Goal: Task Accomplishment & Management: Complete application form

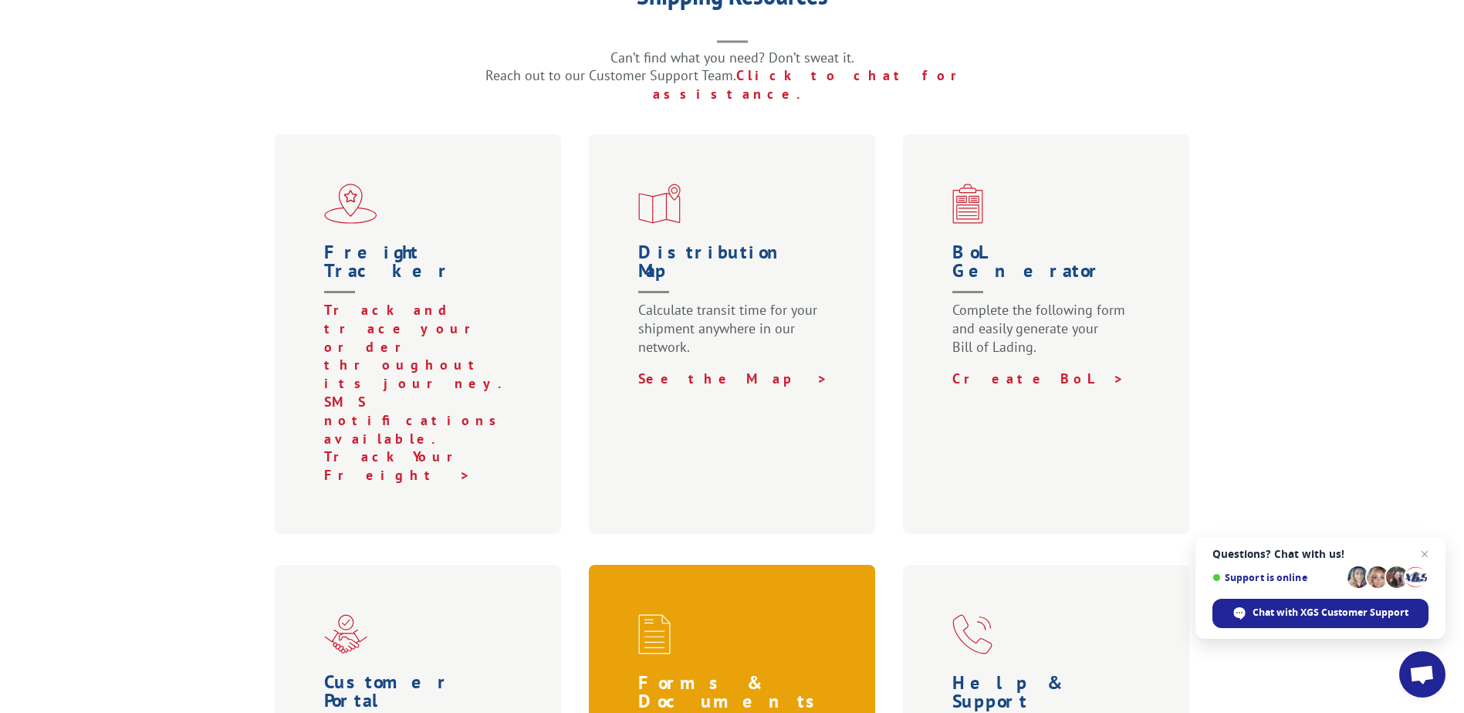
scroll to position [772, 0]
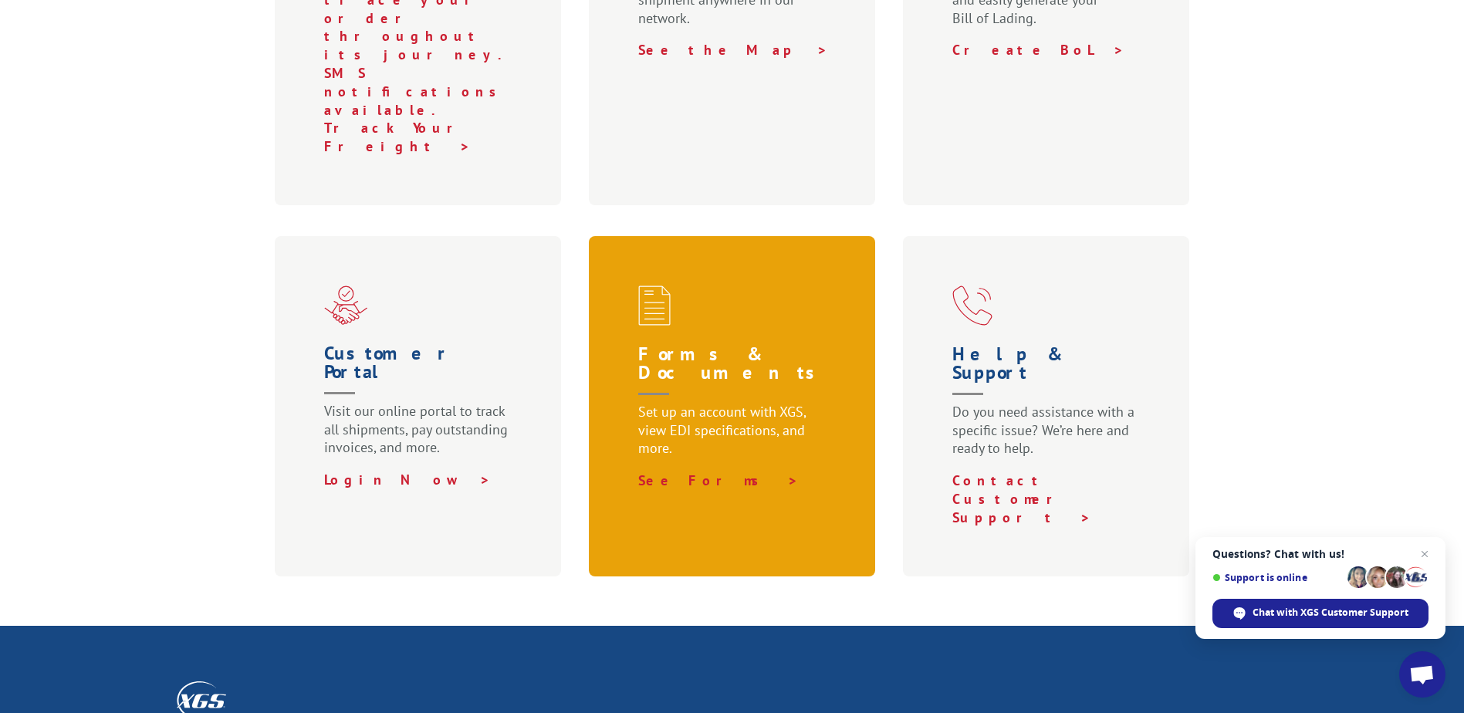
click at [794, 345] on h1 "Forms & Documents" at bounding box center [735, 374] width 195 height 58
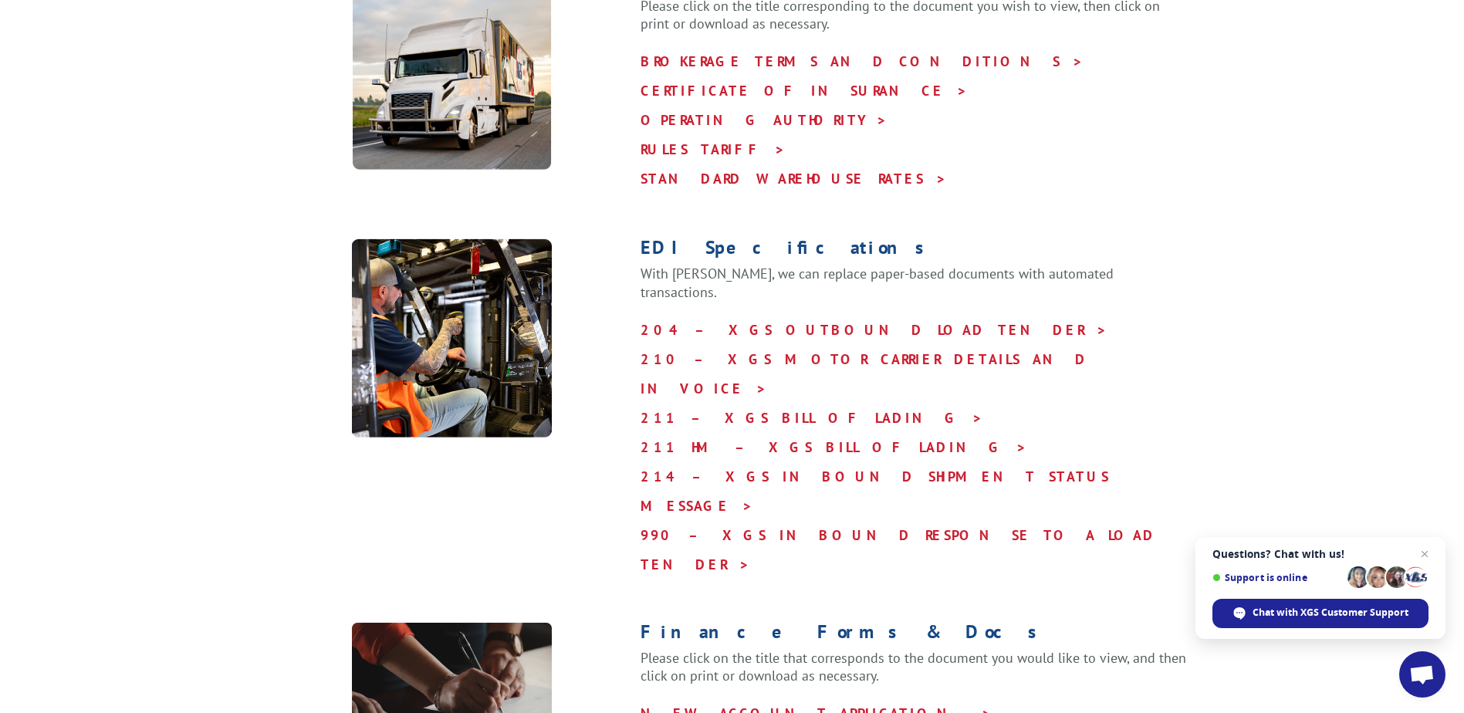
scroll to position [154, 0]
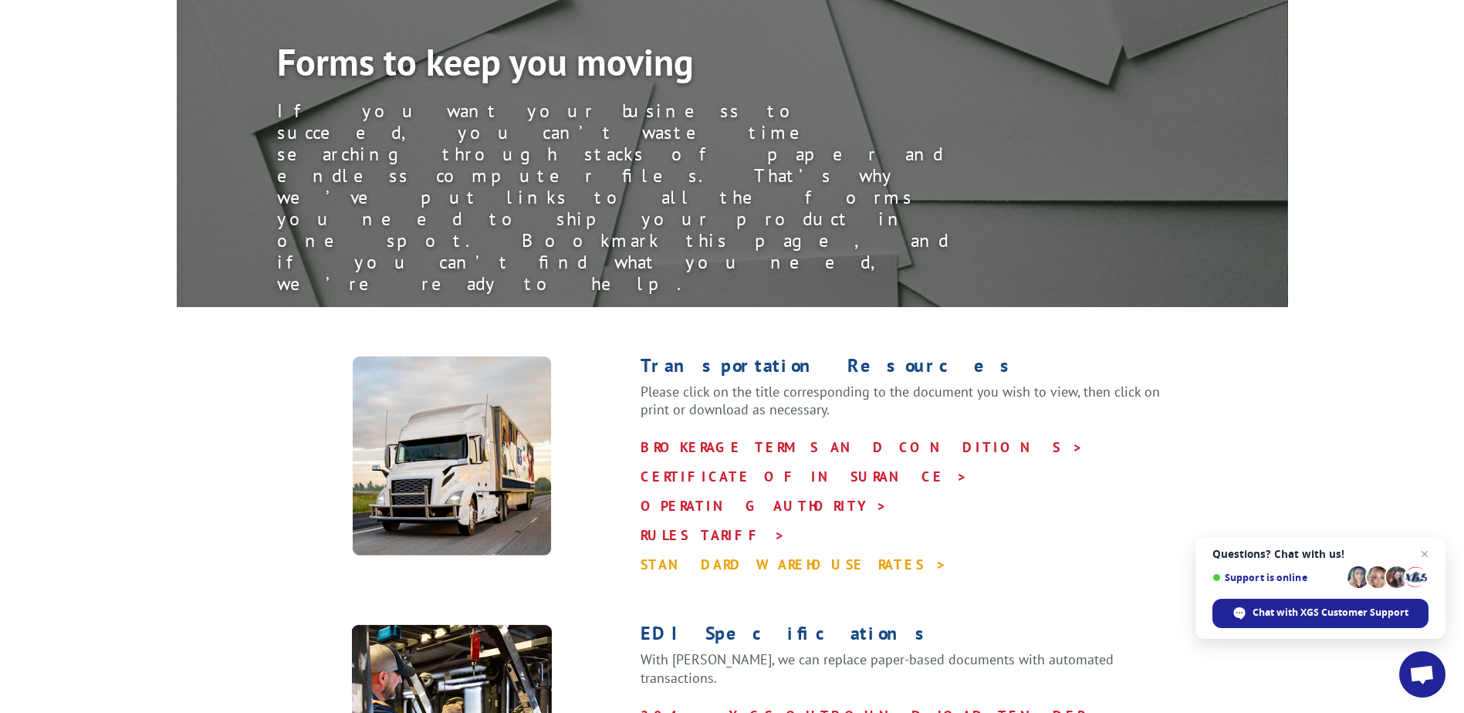
click at [713, 556] on link "STANDARD WAREHOUSE RATES >" at bounding box center [794, 565] width 306 height 18
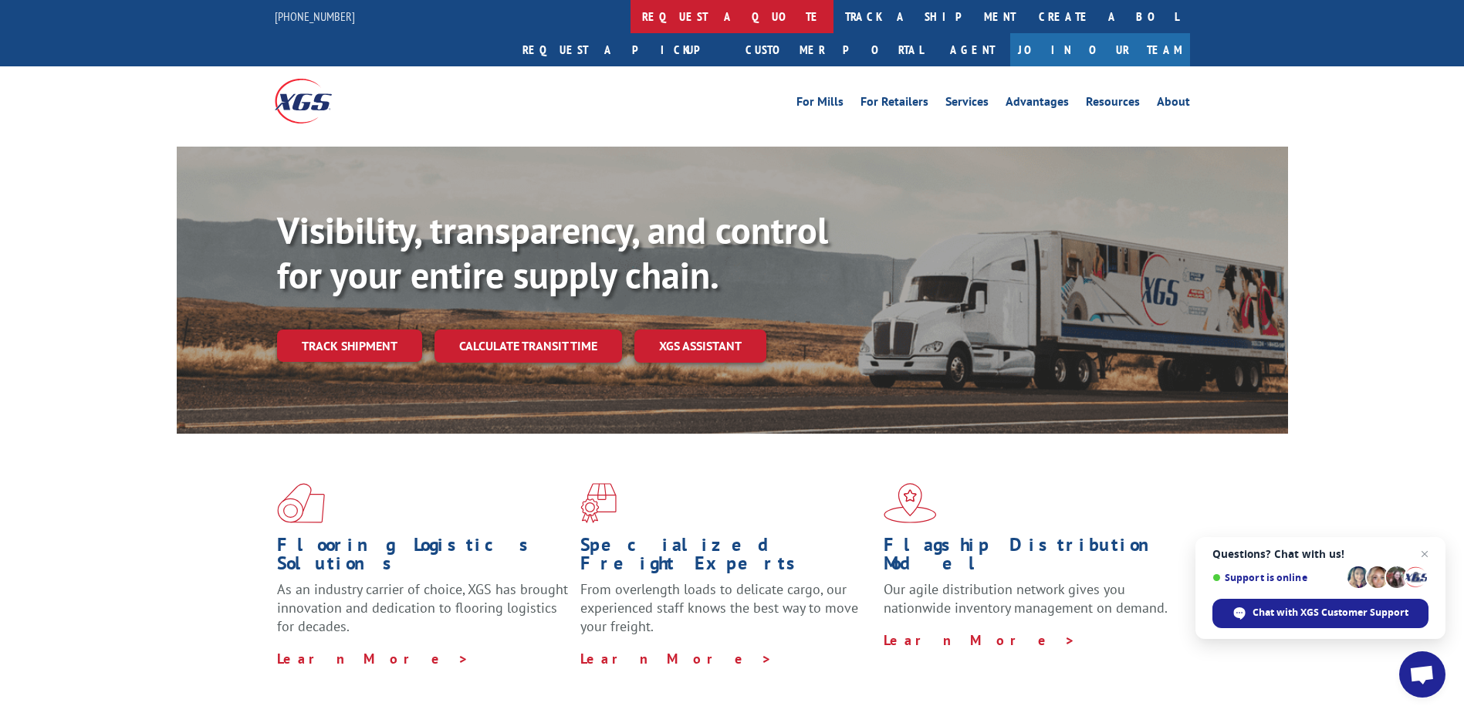
click at [631, 3] on link "request a quote" at bounding box center [732, 16] width 203 height 33
